Goal: Information Seeking & Learning: Learn about a topic

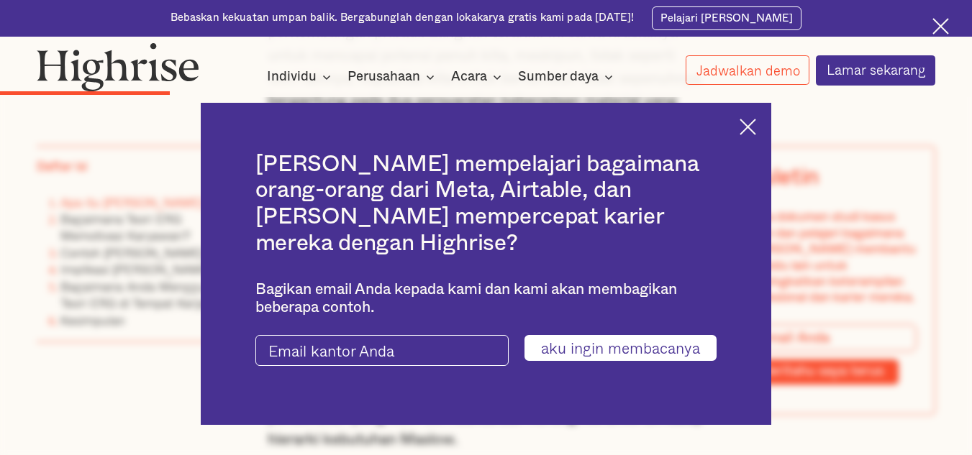
scroll to position [2013, 0]
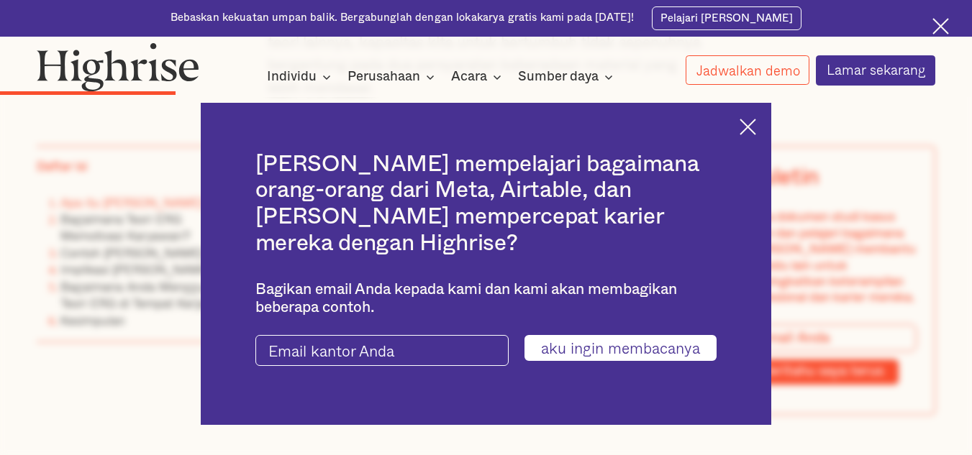
click at [756, 135] on img at bounding box center [748, 127] width 17 height 17
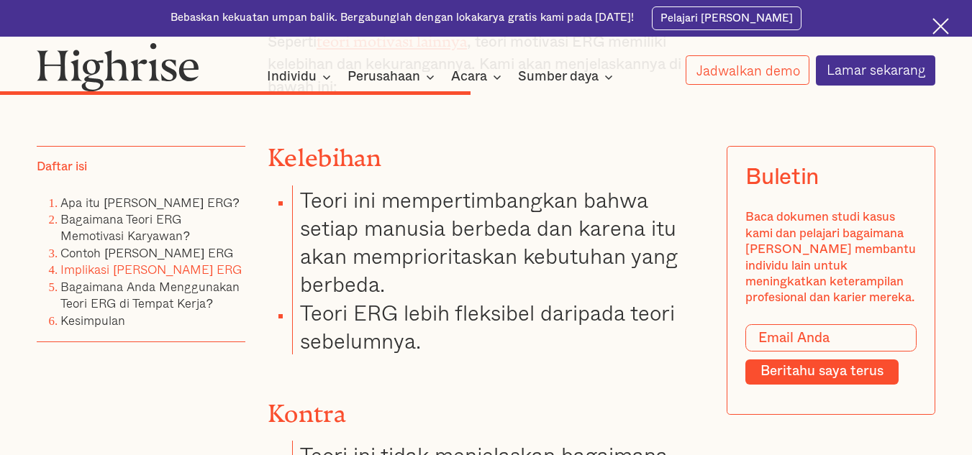
scroll to position [4484, 0]
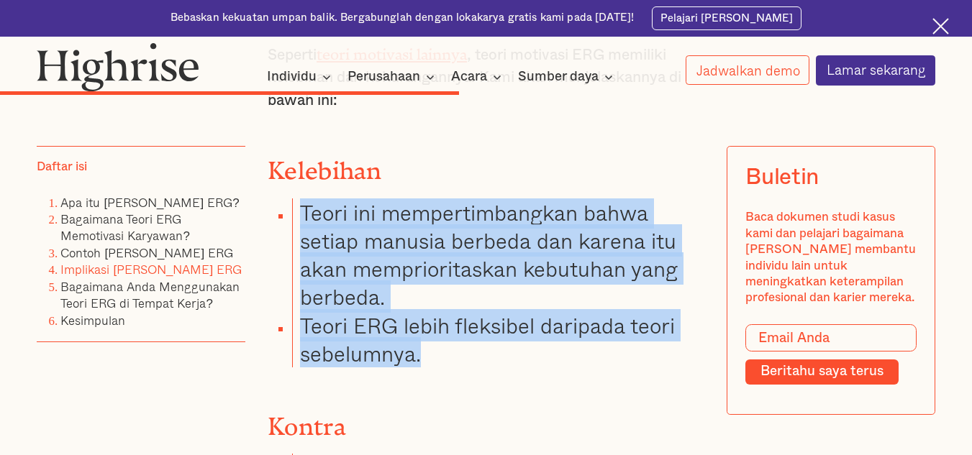
drag, startPoint x: 419, startPoint y: 374, endPoint x: 303, endPoint y: 214, distance: 197.3
click at [303, 214] on ul "Teori ini mempertimbangkan bahwa setiap manusia berbeda dan karena itu akan mem…" at bounding box center [477, 284] width 455 height 170
copy ul "Teori ini mempertimbangkan bahwa setiap manusia berbeda dan karena itu akan mem…"
click at [353, 269] on li "Teori ini mempertimbangkan bahwa setiap manusia berbeda dan karena itu akan mem…" at bounding box center [498, 255] width 412 height 113
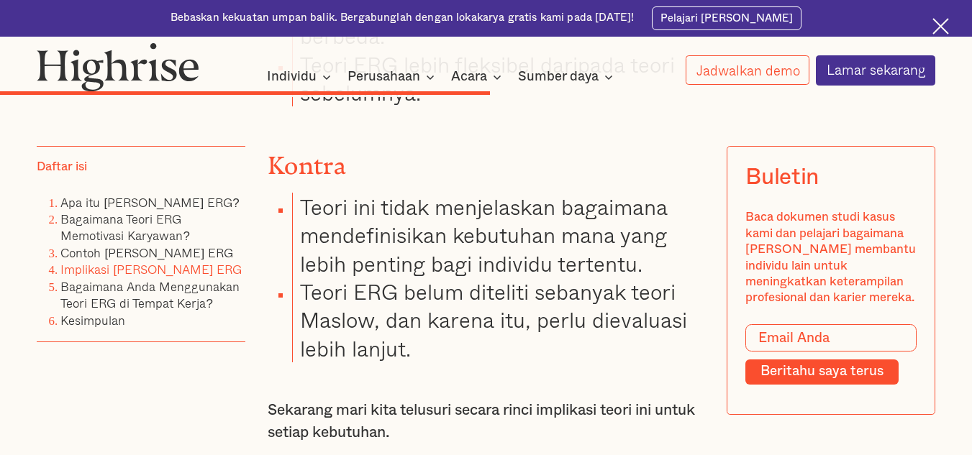
scroll to position [4744, 0]
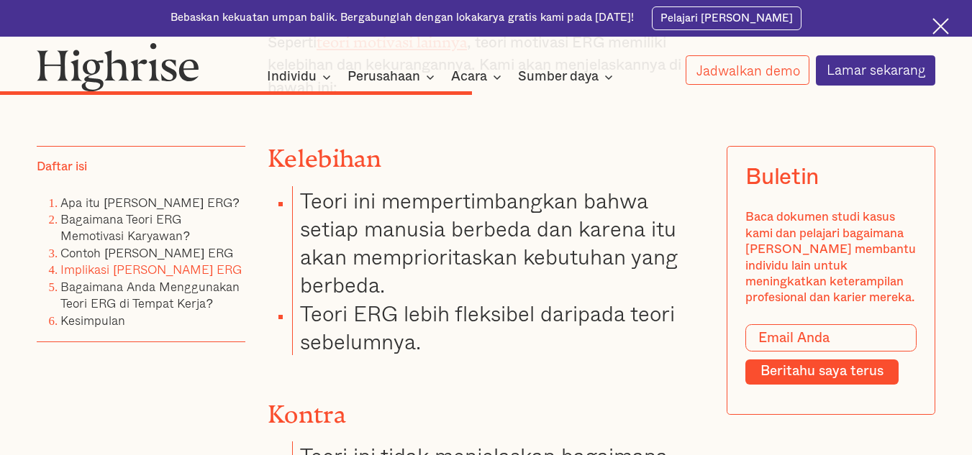
scroll to position [4496, 0]
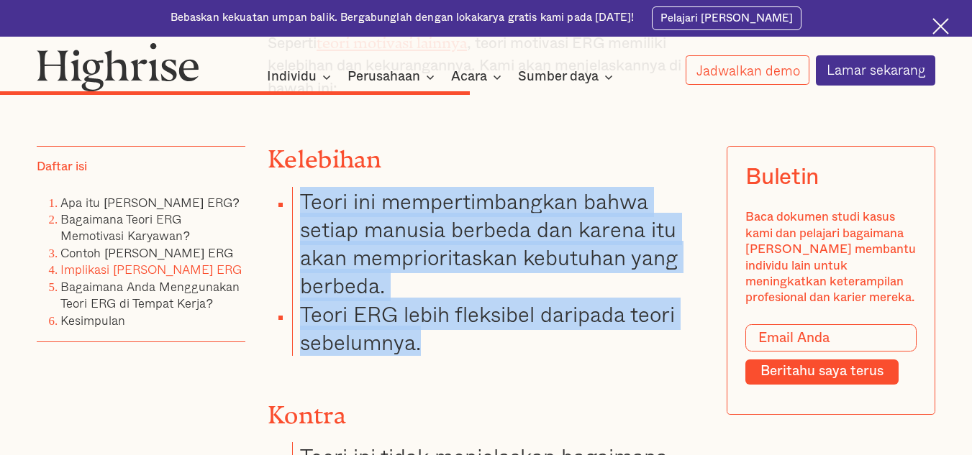
drag, startPoint x: 419, startPoint y: 367, endPoint x: 302, endPoint y: 214, distance: 192.6
click at [302, 214] on ul "Teori ini mempertimbangkan bahwa setiap manusia berbeda dan karena itu akan mem…" at bounding box center [477, 272] width 455 height 170
copy ul "Teori ini mempertimbangkan bahwa setiap manusia berbeda dan karena itu akan mem…"
click at [333, 248] on font "Teori ini mempertimbangkan bahwa setiap manusia berbeda dan karena itu akan mem…" at bounding box center [489, 243] width 378 height 117
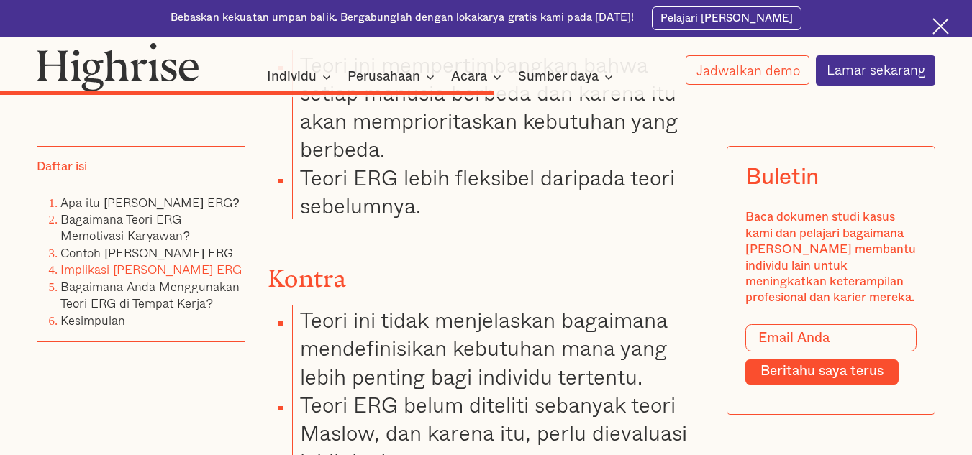
scroll to position [4802, 0]
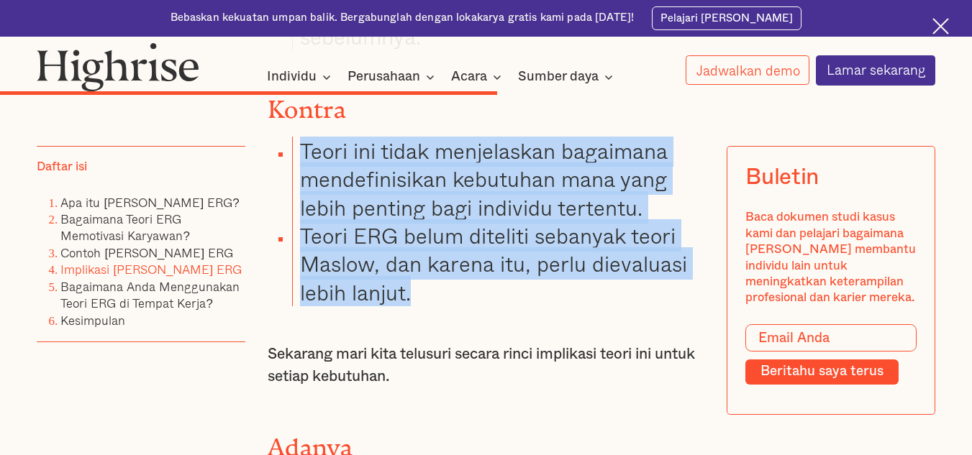
drag, startPoint x: 304, startPoint y: 167, endPoint x: 417, endPoint y: 301, distance: 176.2
click at [417, 301] on ul "Teori ini tidak menjelaskan bagaimana mendefinisikan kebutuhan mana yang lebih …" at bounding box center [477, 222] width 455 height 170
copy ul "Teori ini tidak menjelaskan bagaimana mendefinisikan kebutuhan mana yang lebih …"
click at [486, 299] on li "Teori ERG belum diteliti sebanyak teori Maslow, dan karena itu, perlu dievaluas…" at bounding box center [498, 264] width 412 height 85
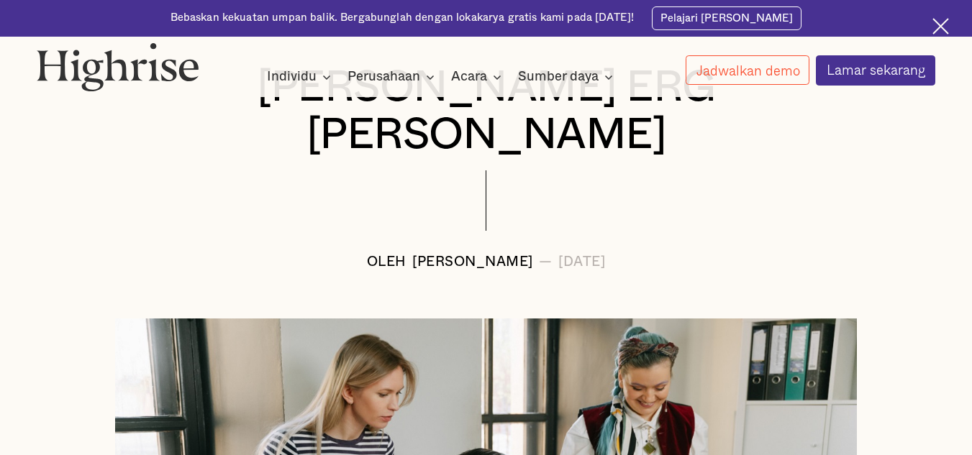
scroll to position [0, 0]
